Goal: Information Seeking & Learning: Check status

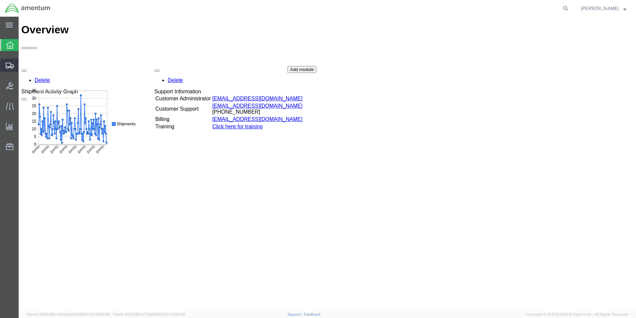
click at [9, 66] on icon at bounding box center [10, 66] width 8 height 6
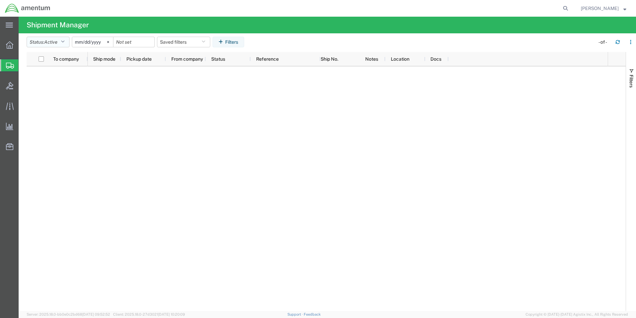
click at [64, 42] on icon "button" at bounding box center [63, 42] width 4 height 5
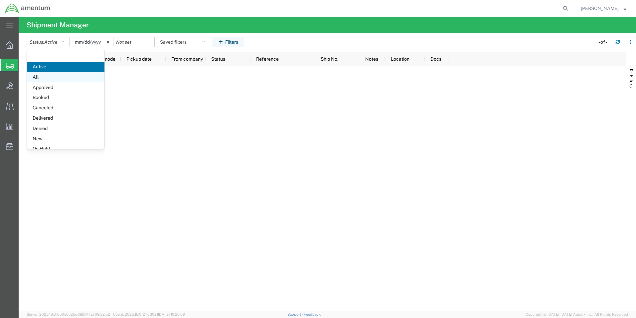
click at [57, 77] on span "All" at bounding box center [66, 77] width 78 height 10
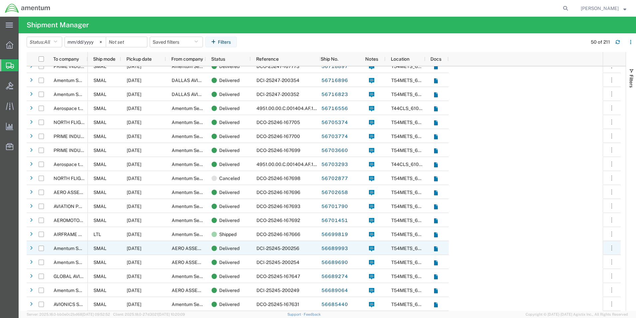
scroll to position [333, 0]
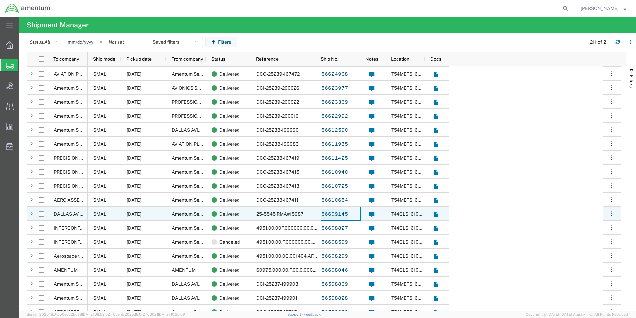
click at [341, 215] on link "56609145" at bounding box center [334, 214] width 27 height 11
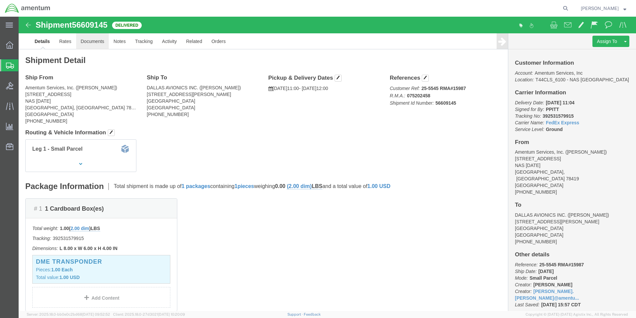
click link "Documents"
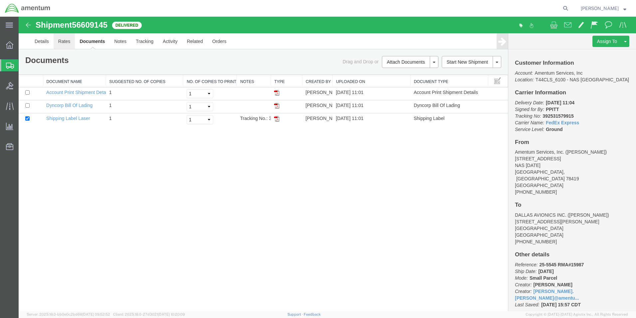
click at [59, 42] on link "Rates" at bounding box center [65, 41] width 22 height 16
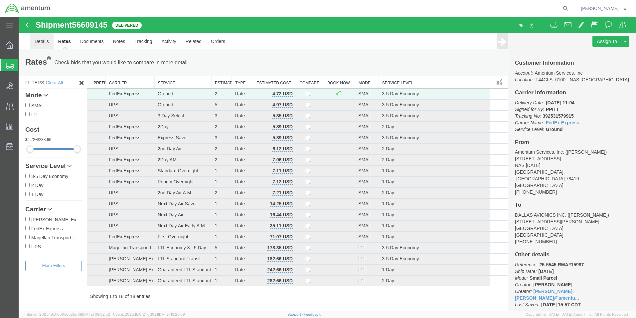
click at [44, 41] on link "Details" at bounding box center [42, 41] width 24 height 16
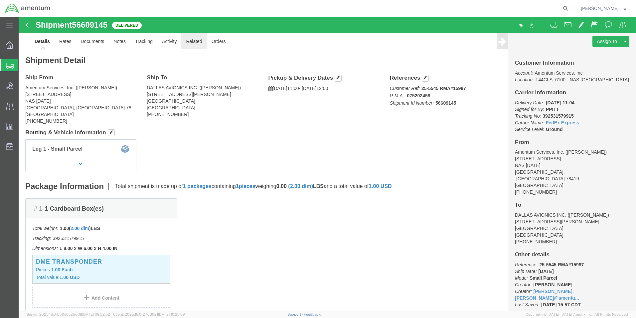
click link "Related"
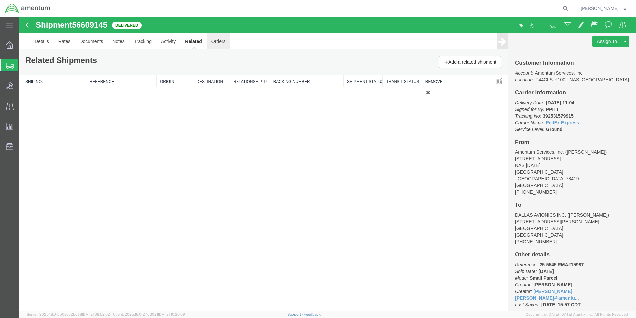
click at [218, 42] on link "Orders" at bounding box center [219, 41] width 24 height 16
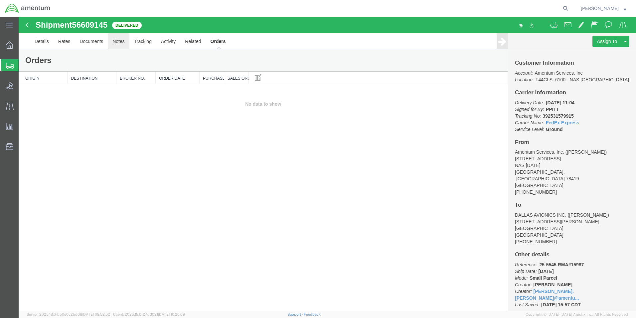
click at [117, 43] on link "Notes" at bounding box center [119, 41] width 22 height 16
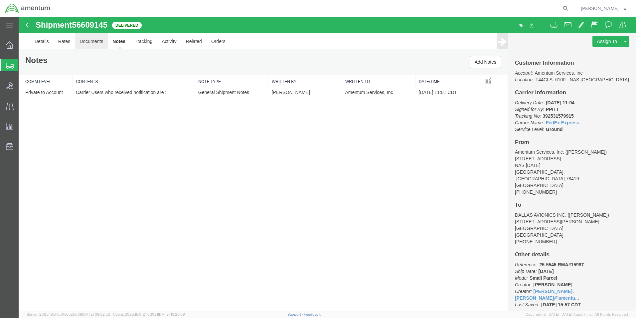
click at [89, 42] on link "Documents" at bounding box center [91, 41] width 33 height 16
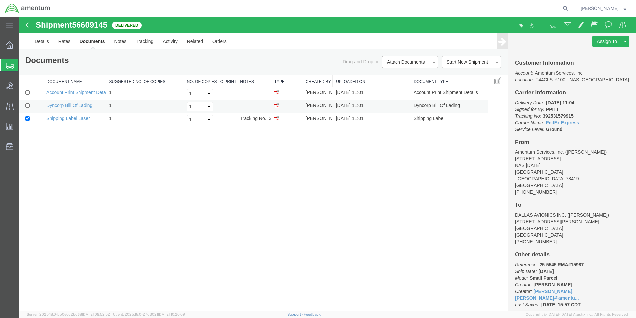
click at [277, 106] on img at bounding box center [276, 105] width 5 height 5
click at [281, 91] on td at bounding box center [286, 93] width 31 height 13
click at [277, 92] on img at bounding box center [276, 92] width 5 height 5
click at [46, 43] on link "Details" at bounding box center [42, 41] width 24 height 16
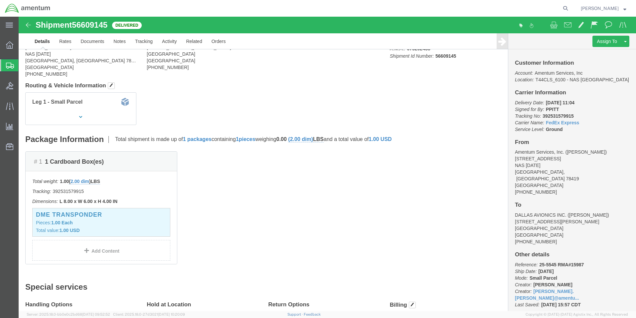
scroll to position [105, 0]
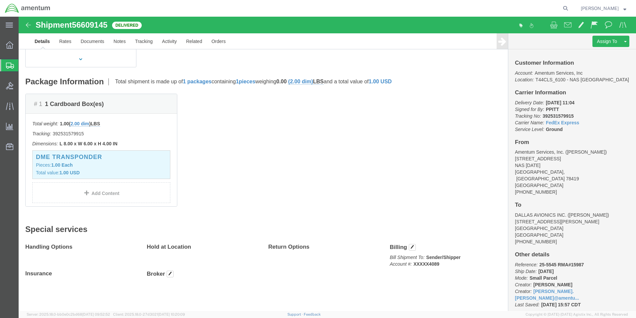
click img
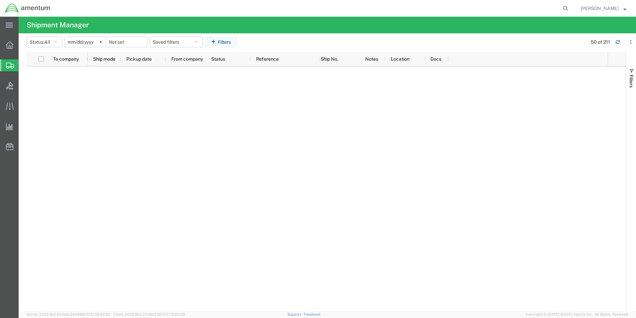
scroll to position [1321, 0]
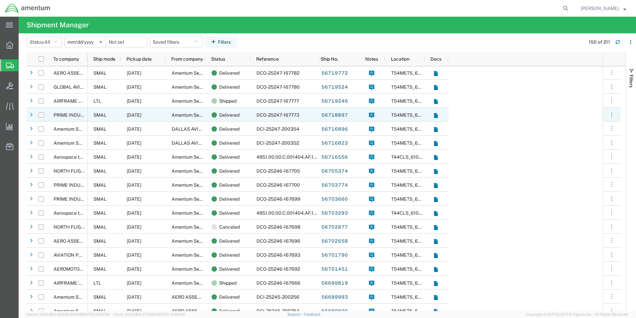
scroll to position [57, 0]
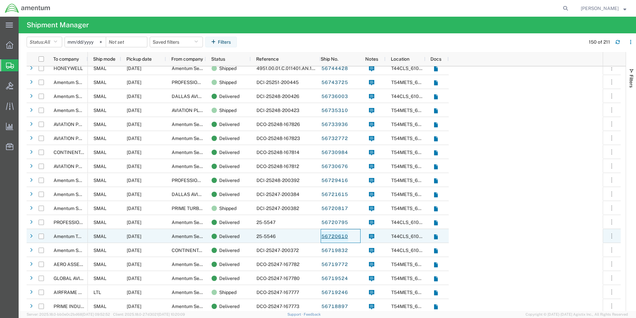
click at [338, 237] on link "56720610" at bounding box center [334, 236] width 27 height 11
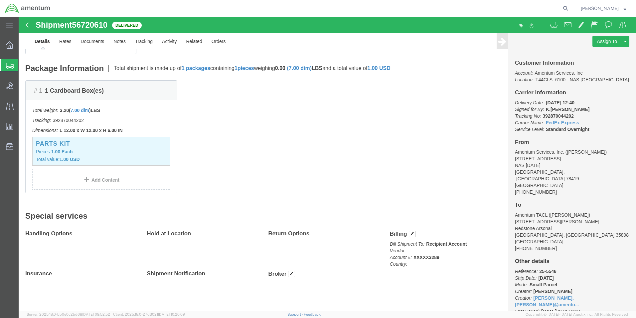
drag, startPoint x: 369, startPoint y: 202, endPoint x: 360, endPoint y: 185, distance: 19.2
click div "Shipment Detail Ship From Amentum Services, Inc. (JIM WERDEN) 1st Street, Bldg …"
drag, startPoint x: 381, startPoint y: 248, endPoint x: 365, endPoint y: 217, distance: 35.0
click div "Billing Bill Shipment To: Recipient Account Vendor: Account #: XXXXX3289 Countr…"
drag, startPoint x: 365, startPoint y: 216, endPoint x: 335, endPoint y: 148, distance: 74.4
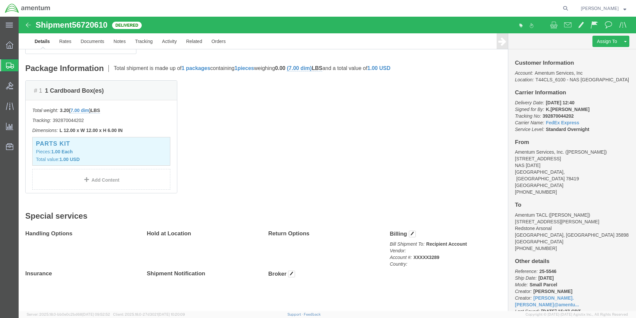
drag, startPoint x: 379, startPoint y: 245, endPoint x: 364, endPoint y: 218, distance: 31.1
click div "Billing Bill Shipment To: Recipient Account Vendor: Account #: XXXXX3289 Countr…"
click span
drag, startPoint x: 394, startPoint y: 251, endPoint x: 336, endPoint y: 264, distance: 59.0
click div "Broker Add Broker Edit Brokers Broker Vendor Name Select Aaversal Global Airgla…"
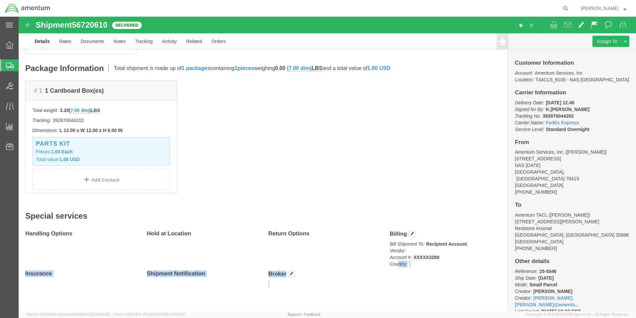
drag, startPoint x: 393, startPoint y: 254, endPoint x: 378, endPoint y: 250, distance: 15.5
click div "Handling Options Hold at Location Return Options Billing Bill Shipment To: Reci…"
drag, startPoint x: 378, startPoint y: 249, endPoint x: 341, endPoint y: 251, distance: 37.0
click div "Handling Options Hold at Location Return Options Billing Bill Shipment To: Reci…"
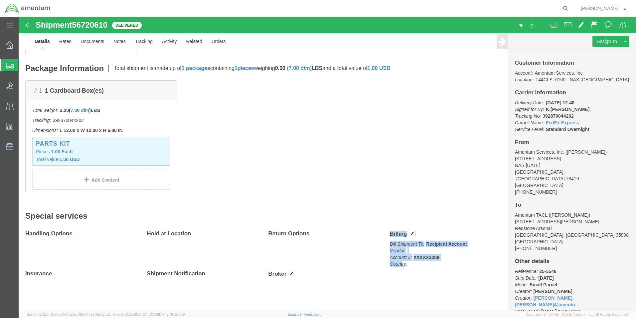
drag, startPoint x: 381, startPoint y: 252, endPoint x: 362, endPoint y: 216, distance: 40.2
click div "Handling Options Hold at Location Return Options Billing Bill Shipment To: Reci…"
drag, startPoint x: 362, startPoint y: 216, endPoint x: 365, endPoint y: 223, distance: 7.5
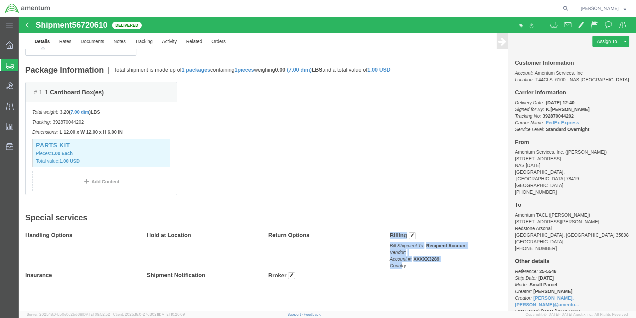
click img
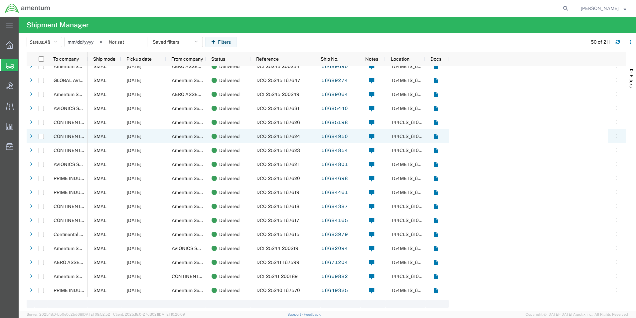
scroll to position [469, 0]
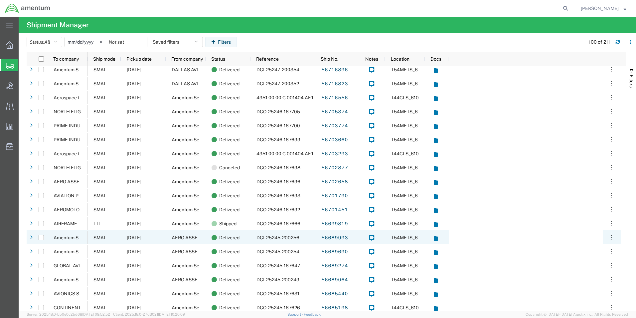
scroll to position [300, 0]
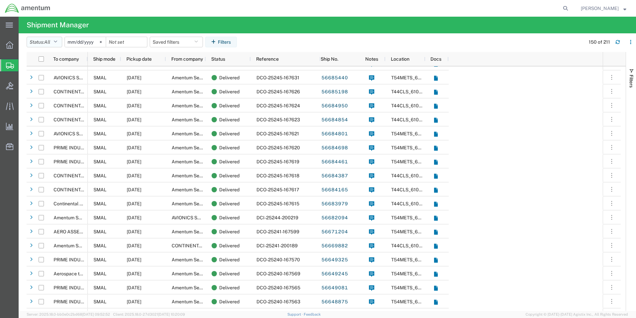
click at [57, 42] on icon "button" at bounding box center [56, 42] width 4 height 5
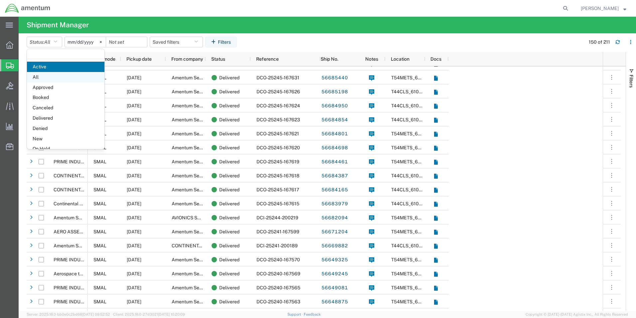
click at [49, 78] on span "All" at bounding box center [66, 77] width 78 height 10
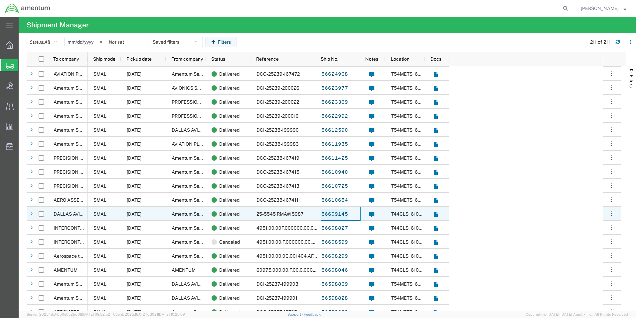
click at [336, 212] on link "56609145" at bounding box center [334, 214] width 27 height 11
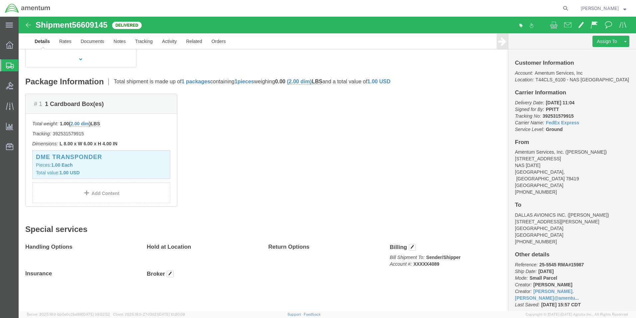
drag, startPoint x: 410, startPoint y: 242, endPoint x: 361, endPoint y: 155, distance: 99.4
click div "# 1 1 Cardboard Box(es) Total weight: 1.00 ( 2.00 dim ) LBS Tracking: 392531579…"
drag, startPoint x: 419, startPoint y: 247, endPoint x: 369, endPoint y: 231, distance: 52.1
click div "Billing Bill Shipment To: Sender/Shipper Account #: XXXXX4089"
drag, startPoint x: 369, startPoint y: 231, endPoint x: 365, endPoint y: 206, distance: 25.0
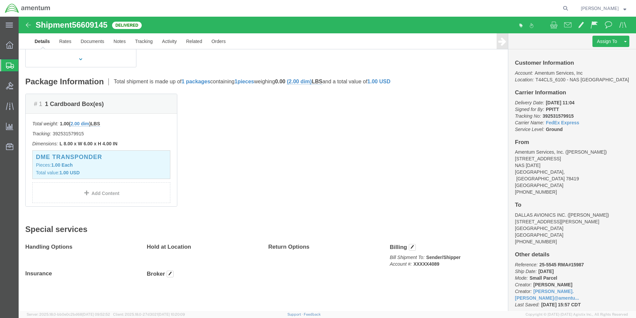
drag, startPoint x: 424, startPoint y: 252, endPoint x: 368, endPoint y: 232, distance: 59.4
click div "Billing Bill Shipment To: Sender/Shipper Account #: XXXXX4089"
click span
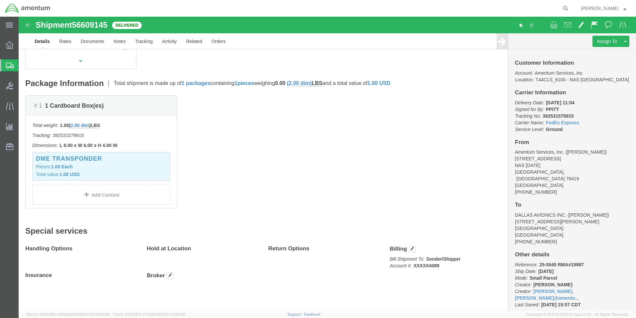
scroll to position [105, 0]
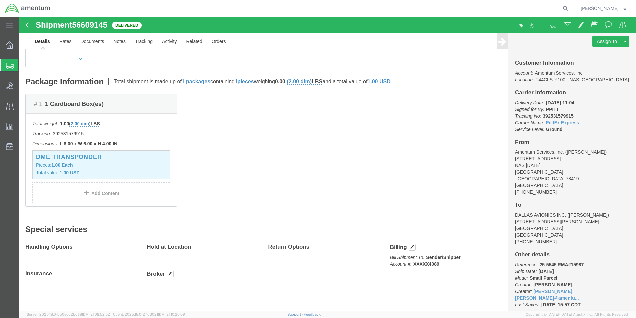
click img
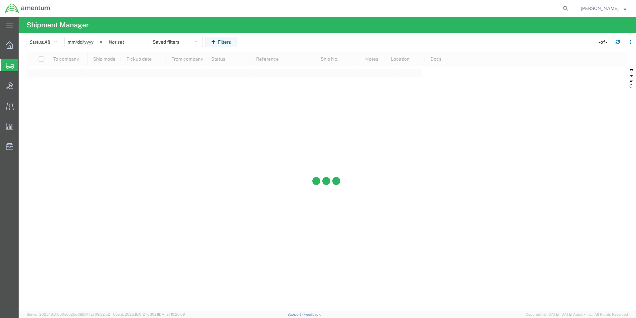
scroll to position [1321, 0]
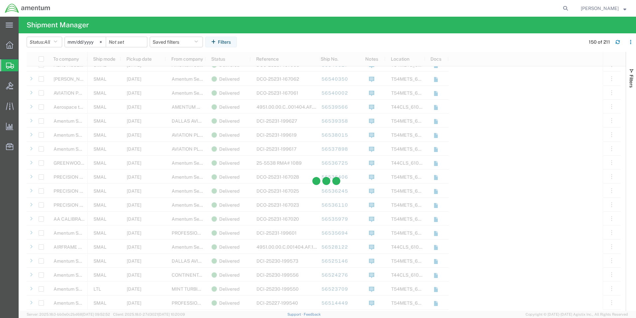
scroll to position [2053, 0]
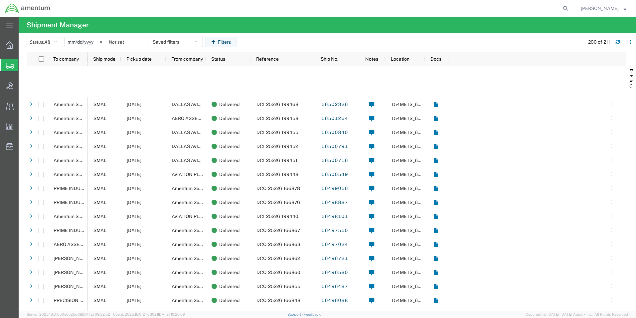
scroll to position [2420, 0]
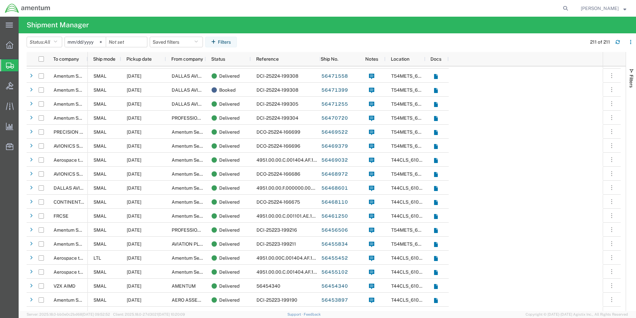
scroll to position [2705, 0]
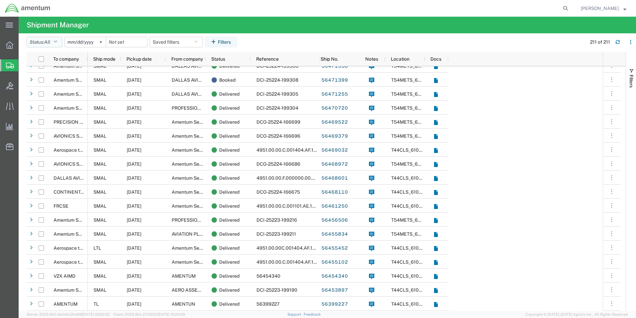
click at [57, 41] on icon "button" at bounding box center [56, 42] width 4 height 5
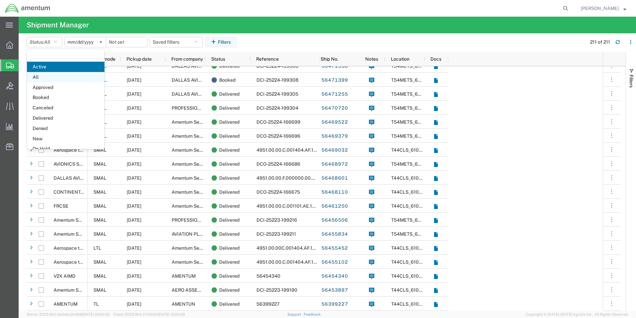
click at [34, 81] on span "All" at bounding box center [66, 77] width 78 height 10
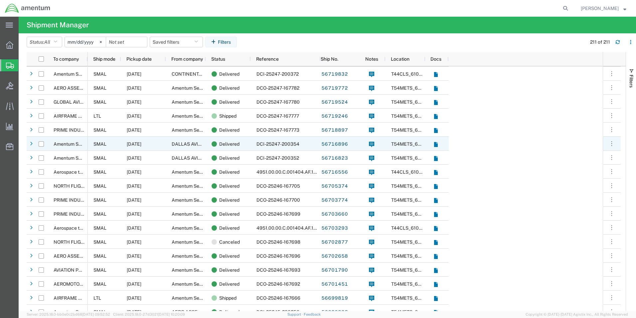
scroll to position [176, 0]
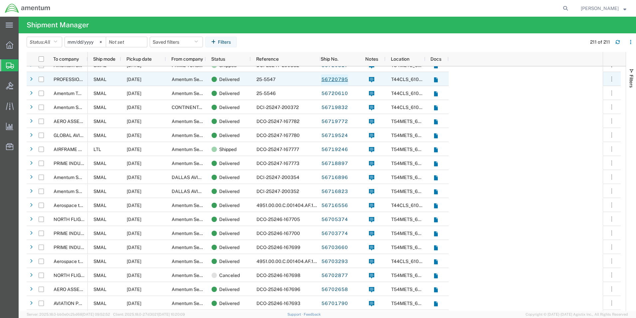
click at [335, 81] on link "56720795" at bounding box center [334, 79] width 27 height 11
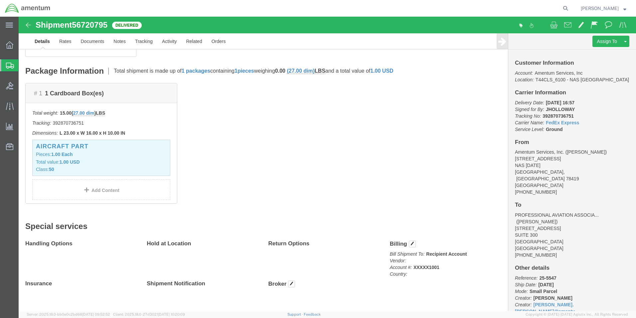
scroll to position [125, 0]
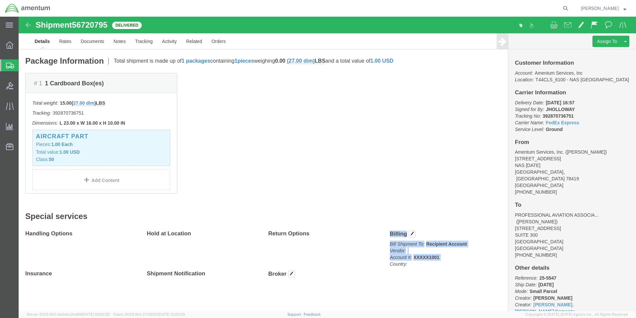
drag, startPoint x: 368, startPoint y: 247, endPoint x: 344, endPoint y: 231, distance: 28.8
click div "Handling Options Hold at Location Return Options Billing Bill Shipment To: Reci…"
click span
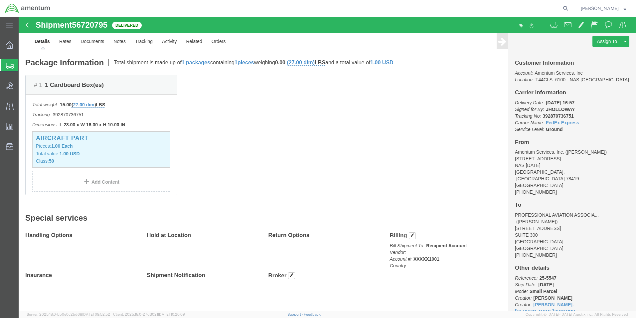
click div "Handling Options Hold at Location Return Options Billing Bill Shipment To: Reci…"
